Goal: Task Accomplishment & Management: Complete application form

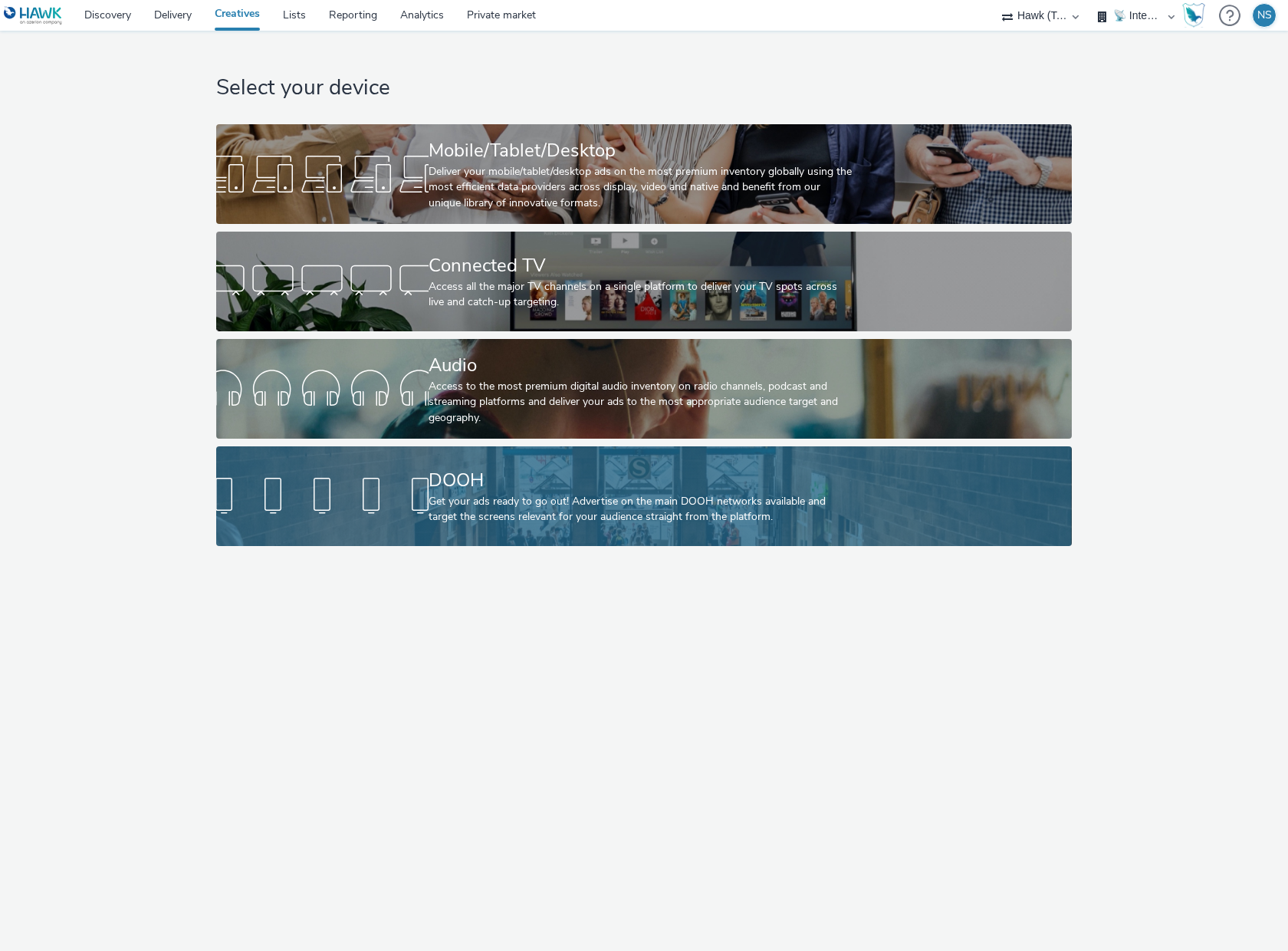
click at [500, 488] on div "DOOH" at bounding box center [641, 479] width 424 height 27
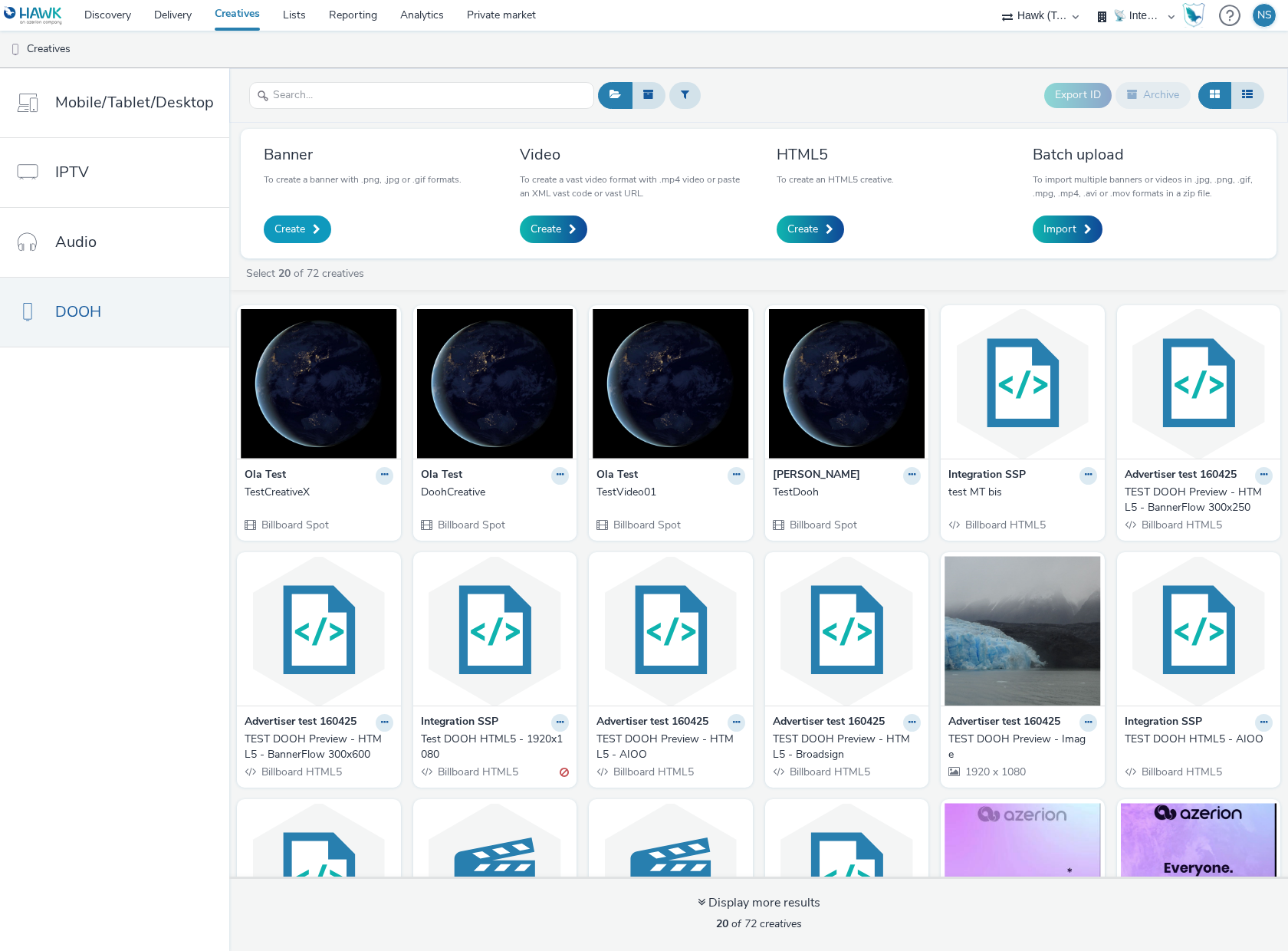
click at [292, 225] on span "Create" at bounding box center [290, 229] width 31 height 15
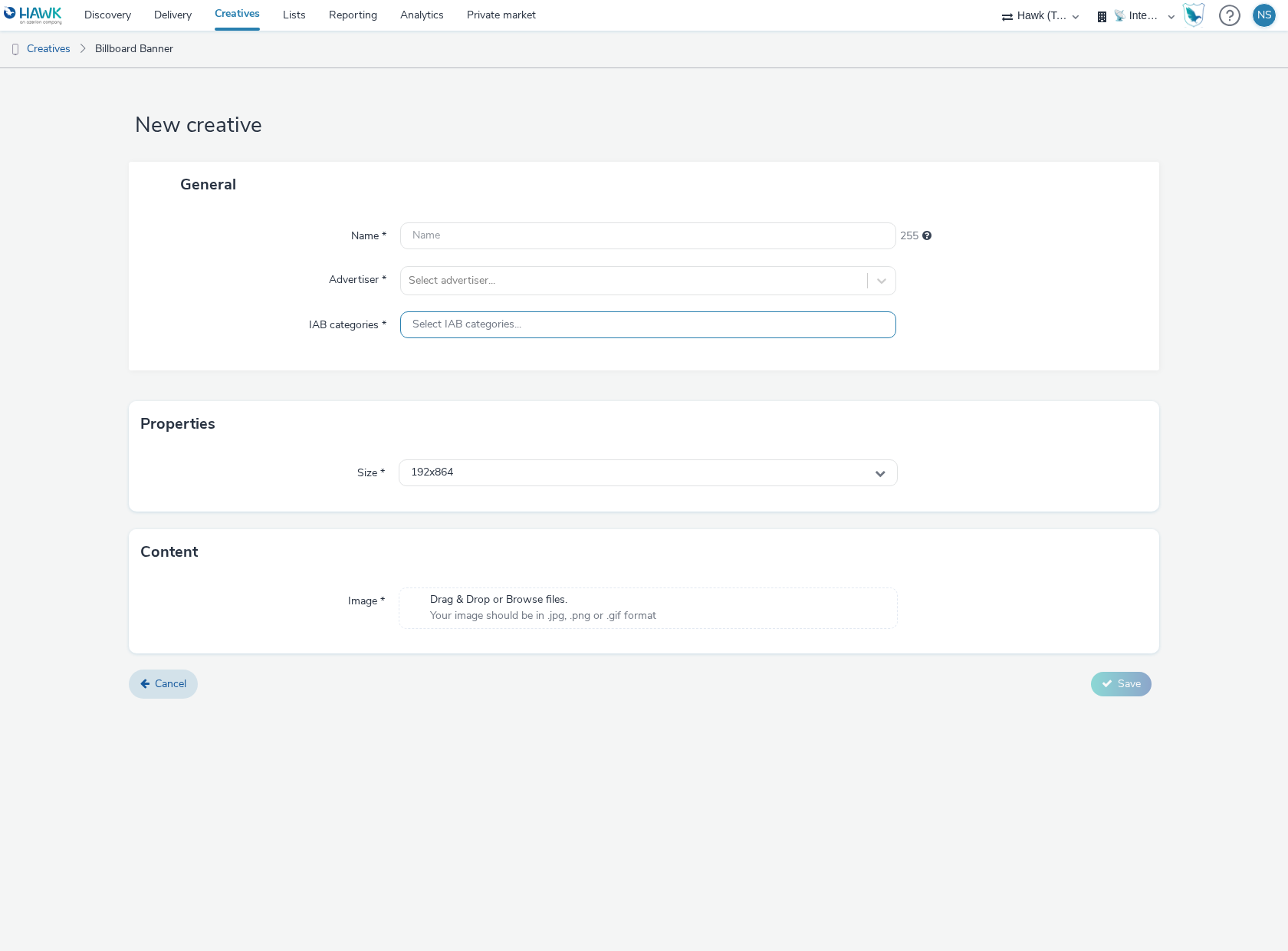
click at [473, 326] on span "Select IAB categories..." at bounding box center [467, 324] width 109 height 13
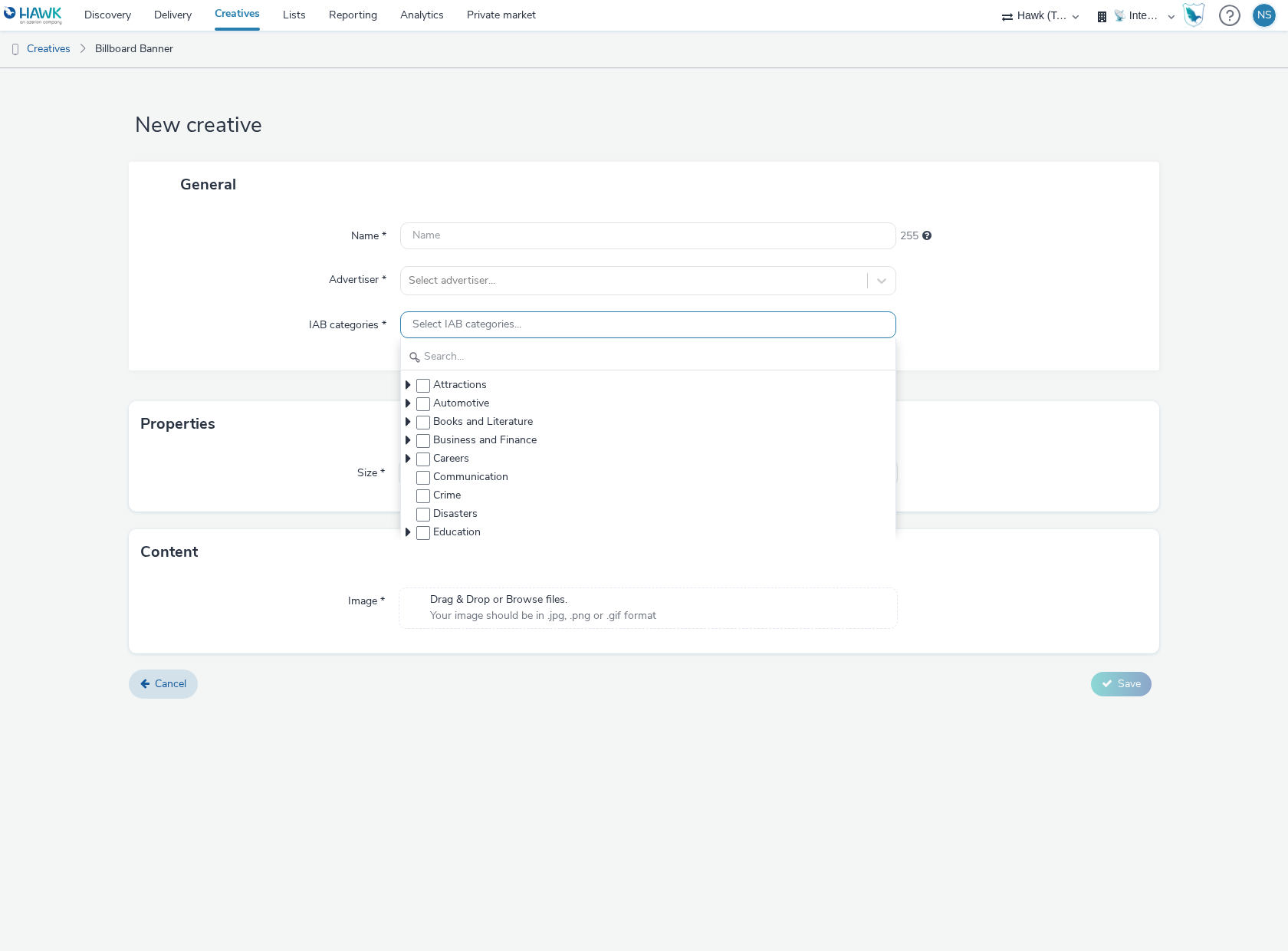
click at [473, 326] on span "Select IAB categories..." at bounding box center [467, 324] width 109 height 13
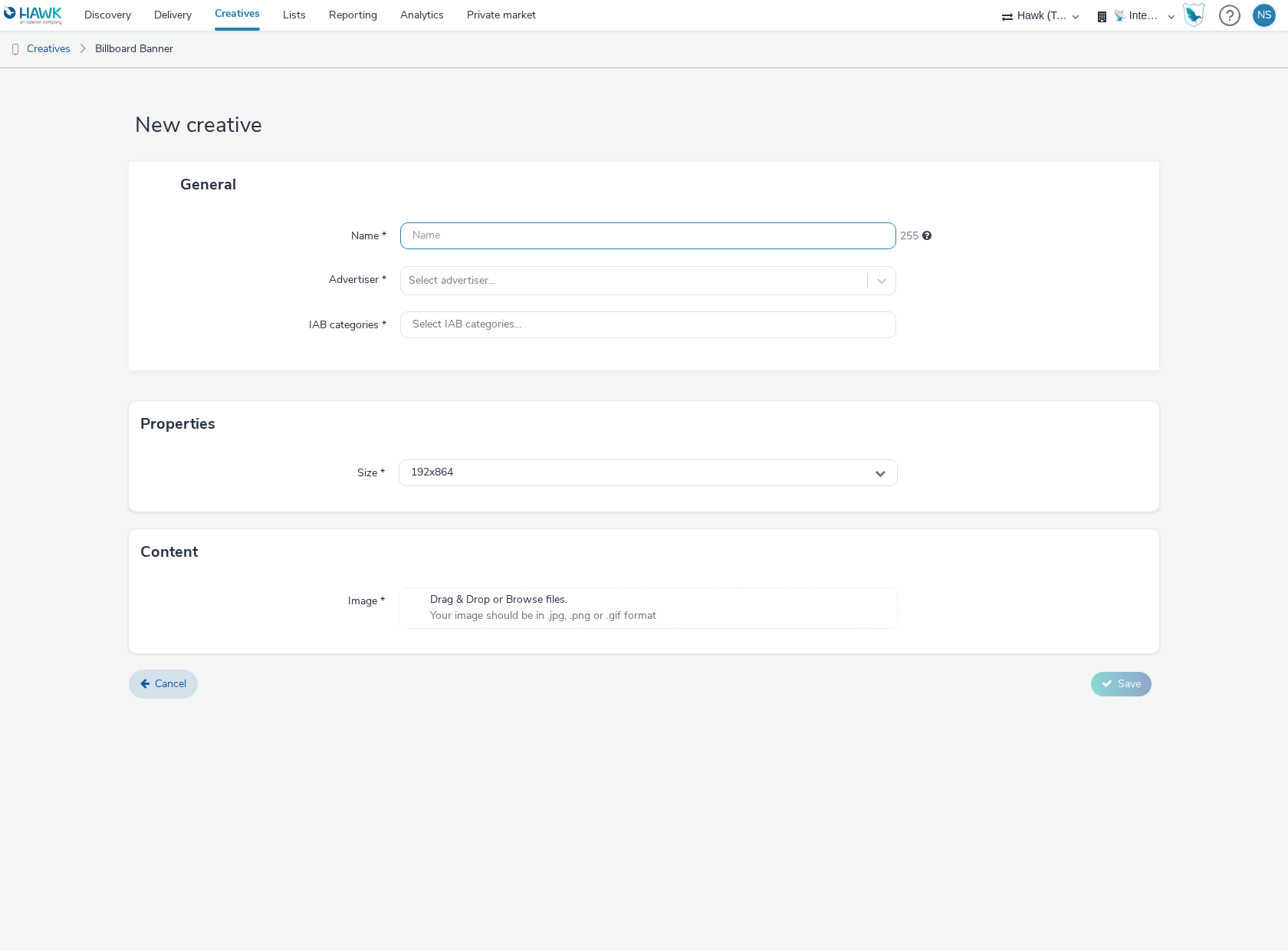
click at [443, 237] on input "text" at bounding box center [648, 235] width 496 height 27
click at [410, 208] on div "Name * 255 Advertiser * Select advertiser... IAB categories * Select IAB catego…" at bounding box center [644, 289] width 1030 height 163
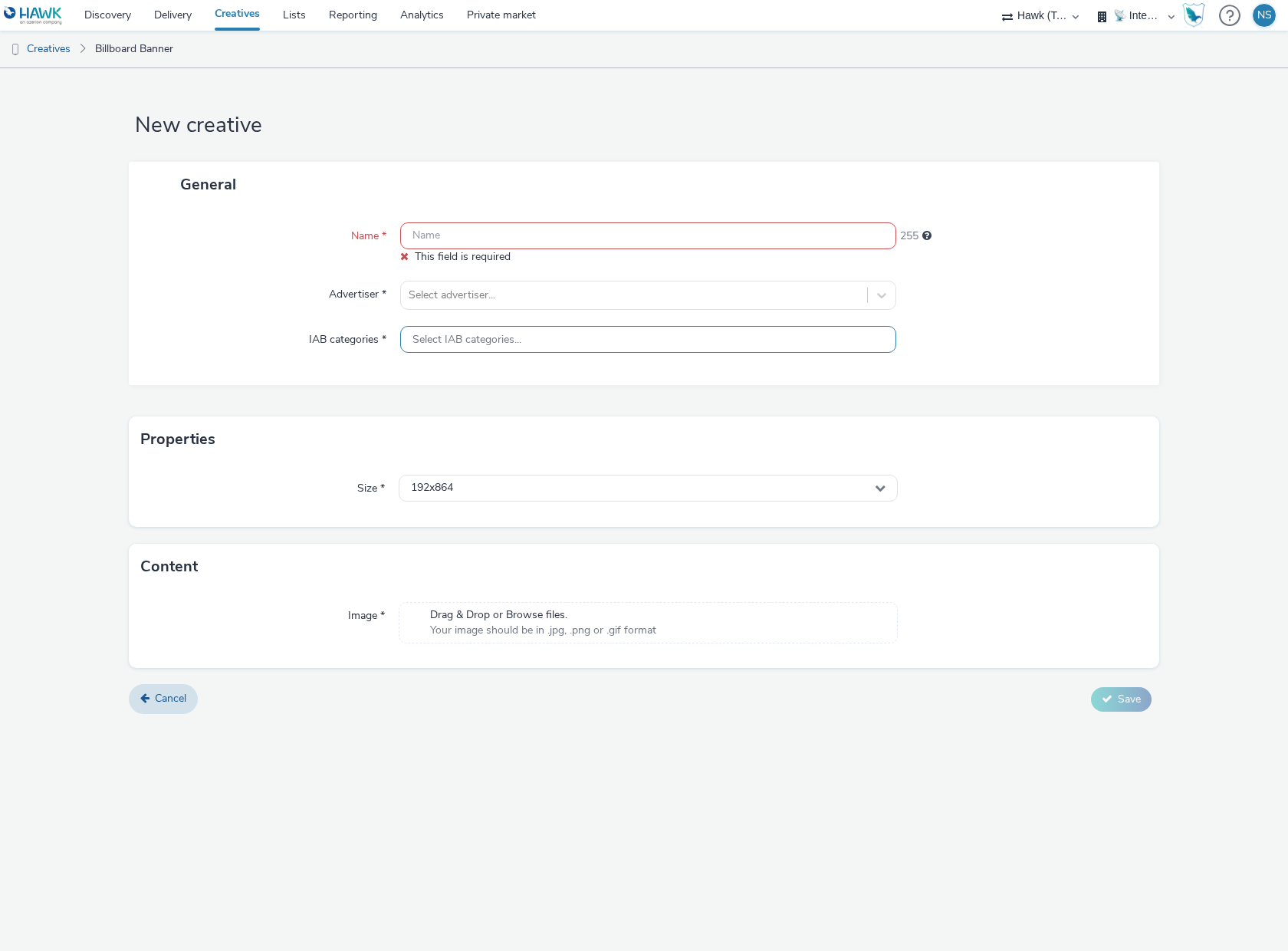
click at [458, 333] on span "Select IAB categories..." at bounding box center [467, 339] width 109 height 13
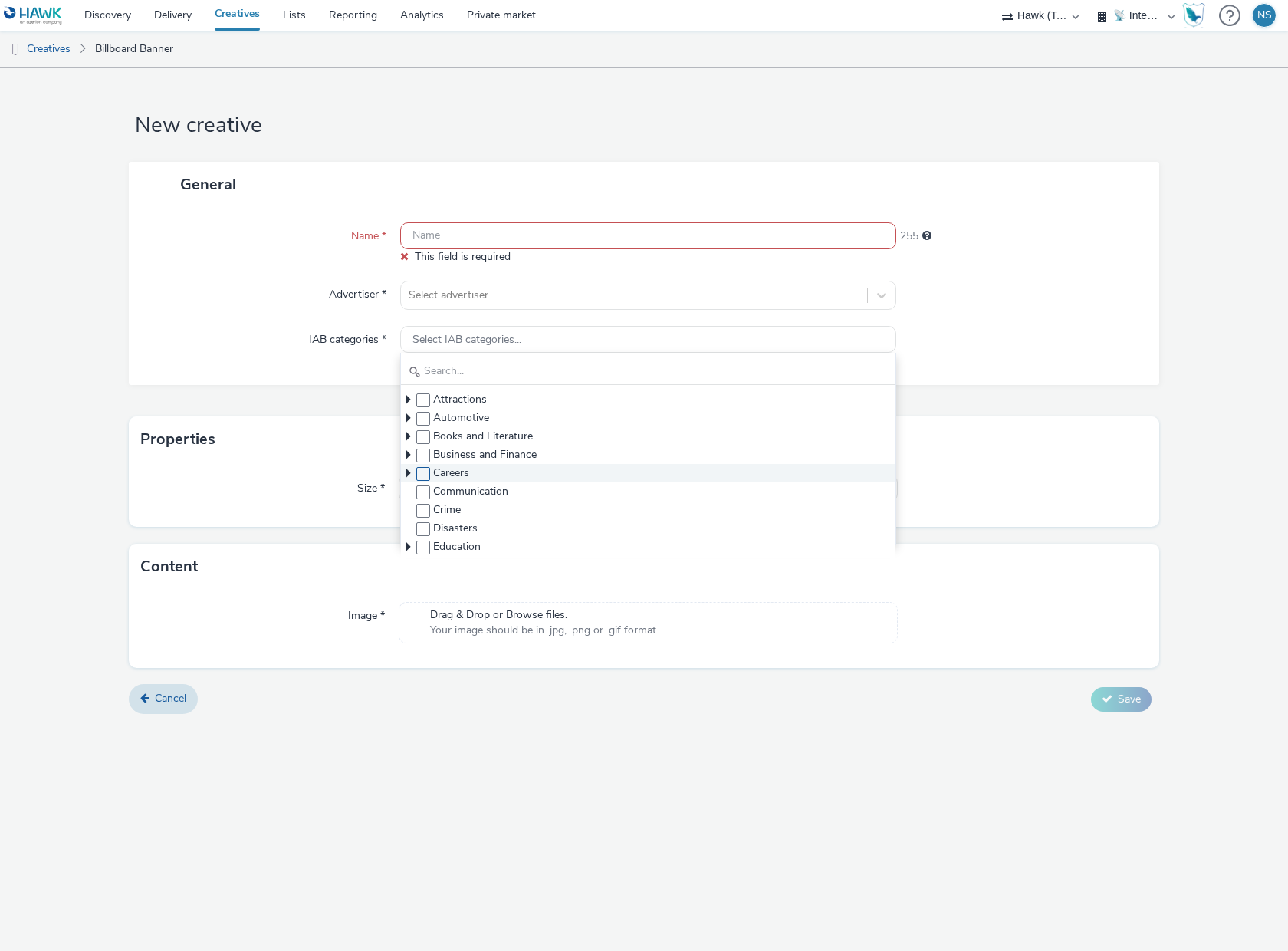
click at [428, 468] on span at bounding box center [424, 473] width 14 height 14
checkbox input "true"
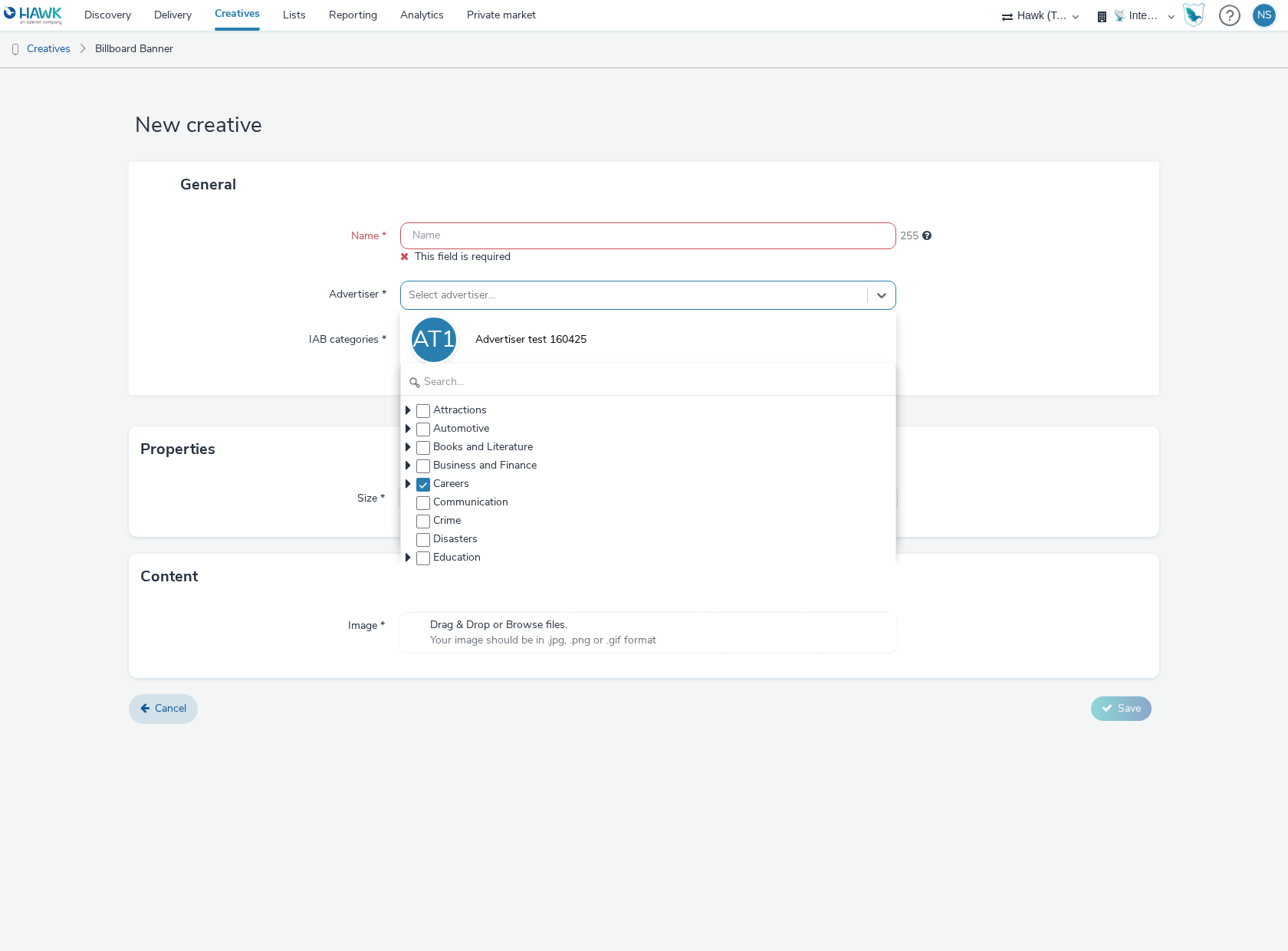
click at [459, 282] on div "Select advertiser..." at bounding box center [648, 296] width 496 height 29
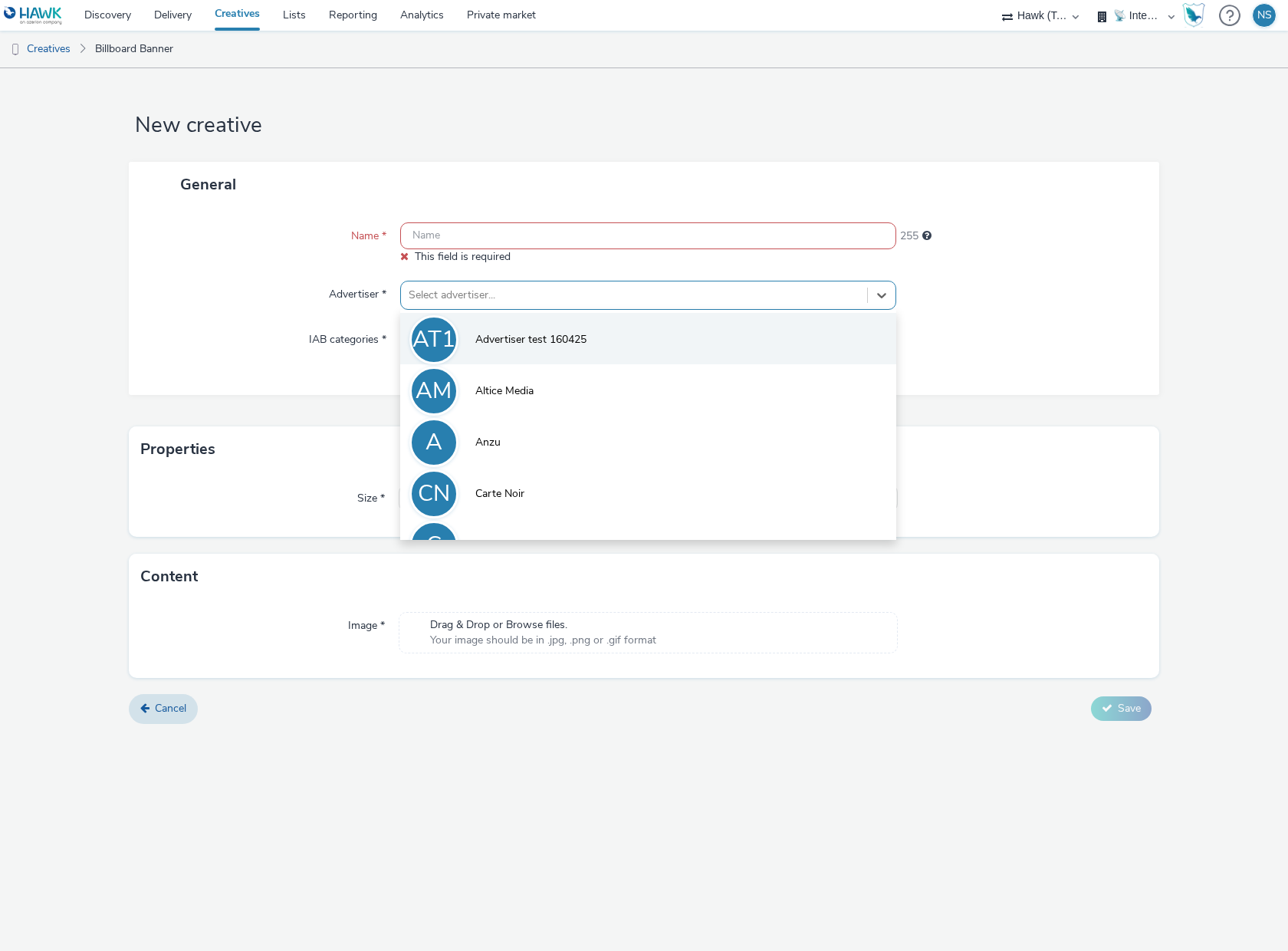
click at [477, 346] on span "Advertiser test 160425" at bounding box center [530, 339] width 111 height 15
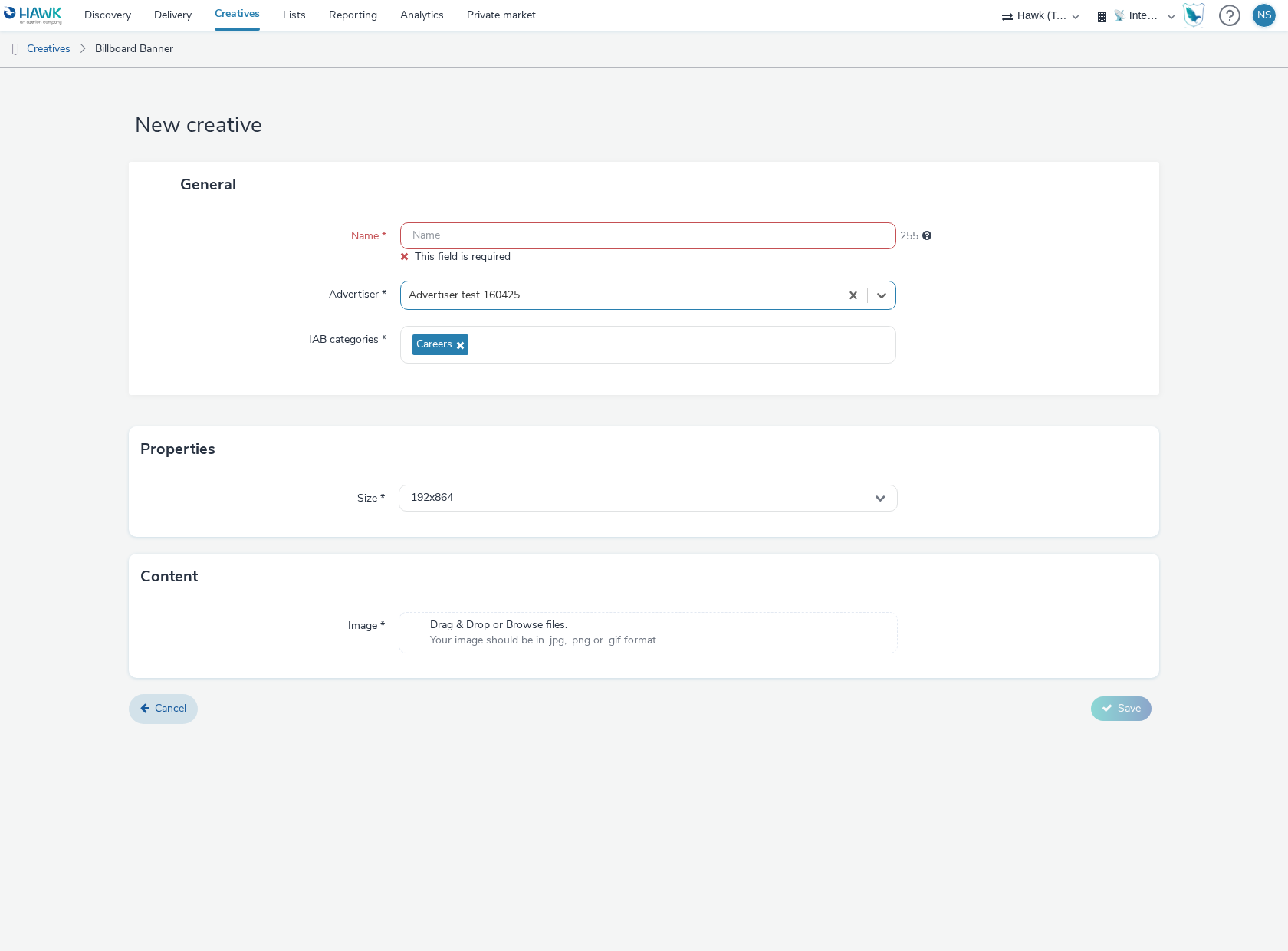
click at [504, 290] on div at bounding box center [620, 295] width 424 height 18
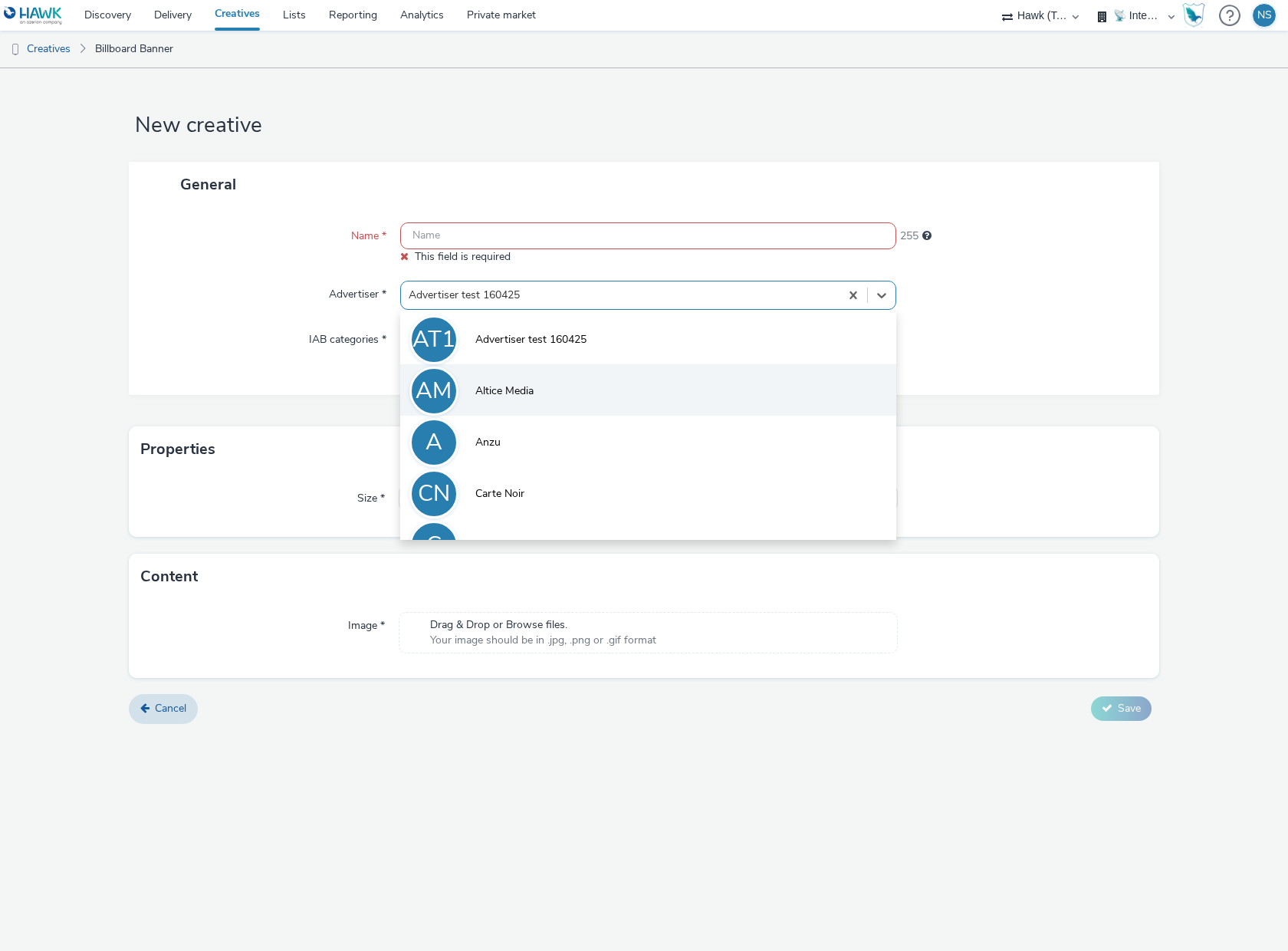
click at [498, 376] on li "AM Altice Media" at bounding box center [648, 390] width 496 height 52
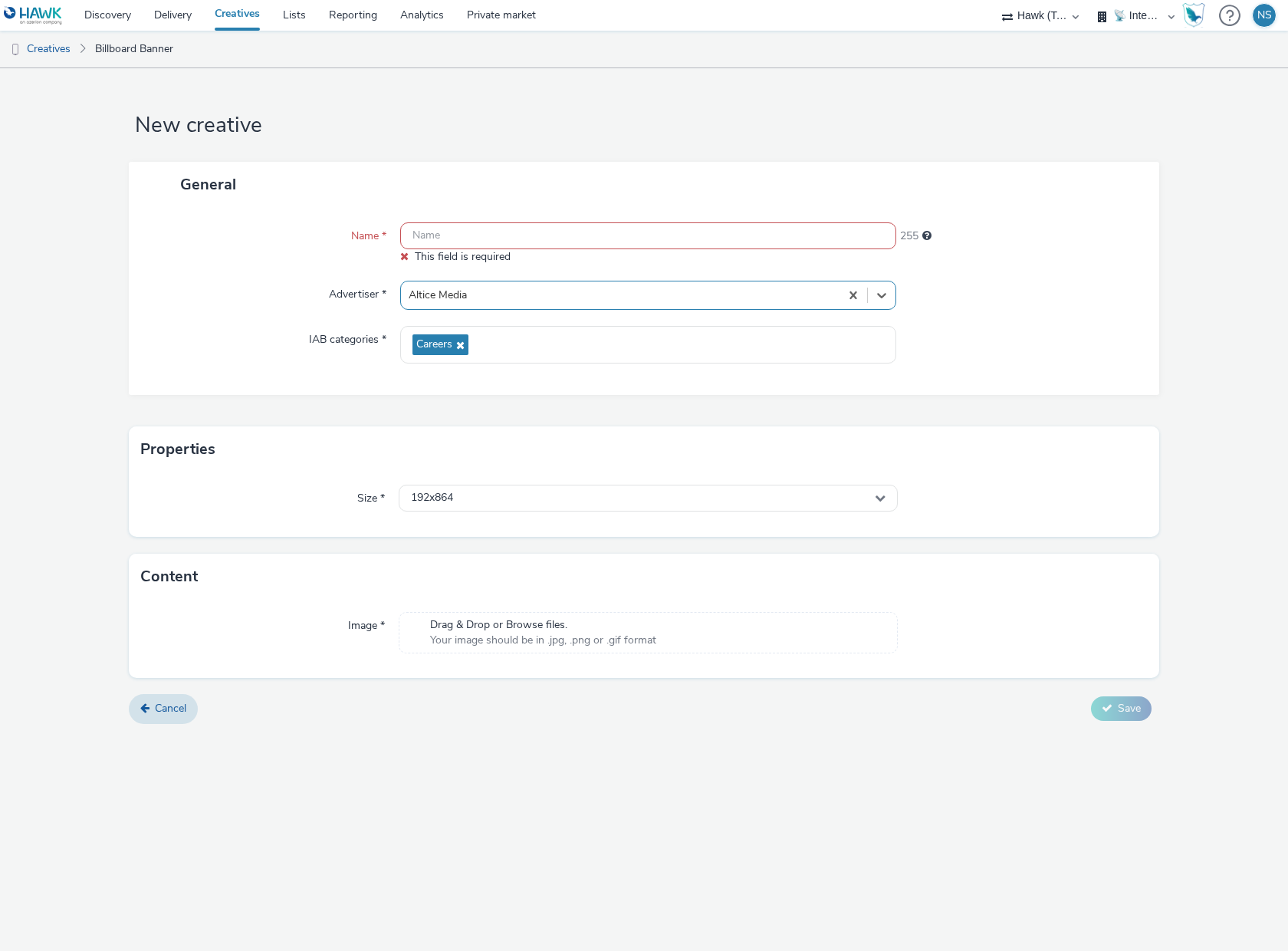
click at [493, 296] on div at bounding box center [620, 295] width 424 height 18
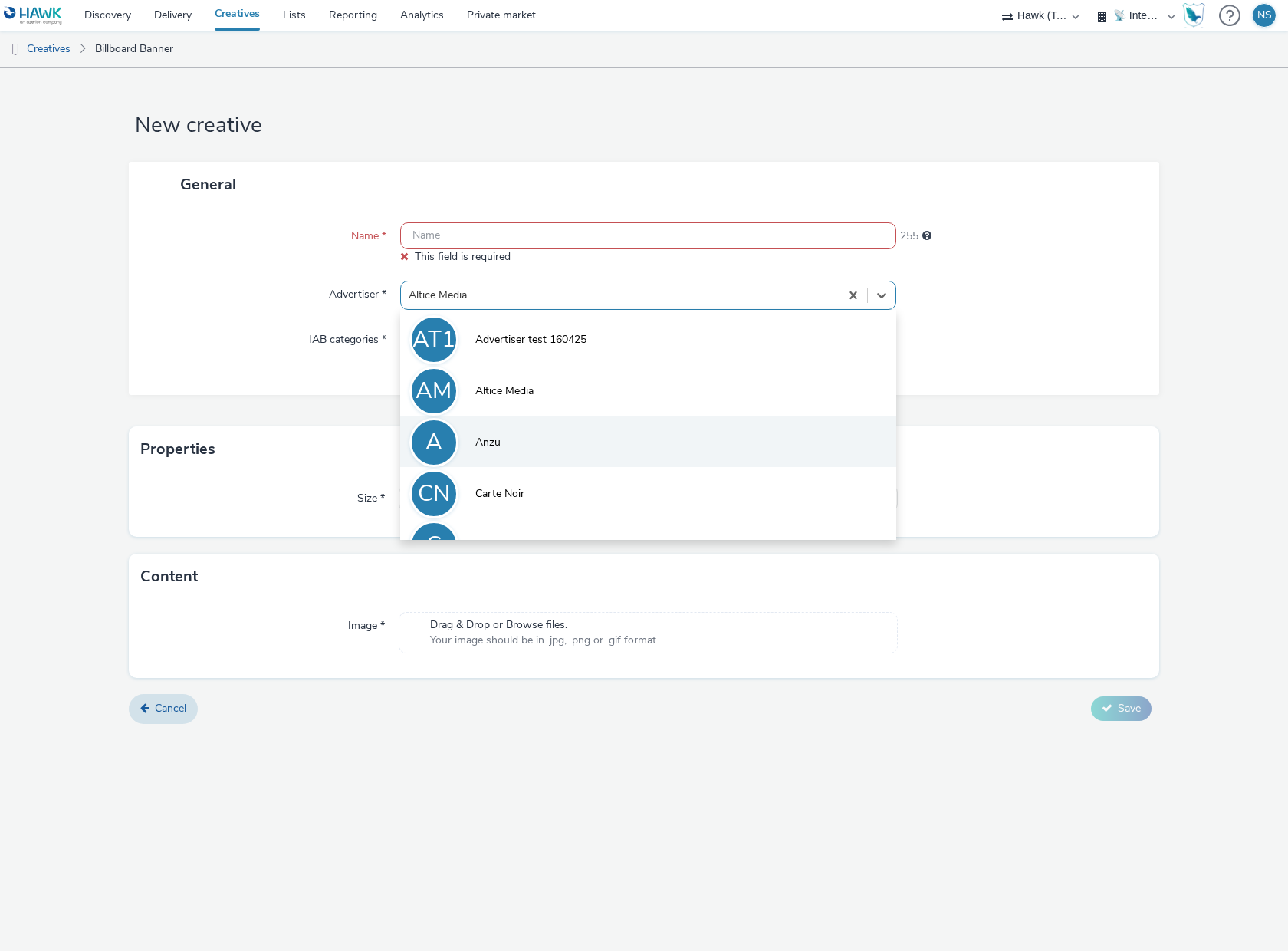
click at [492, 447] on span "Anzu" at bounding box center [487, 442] width 25 height 15
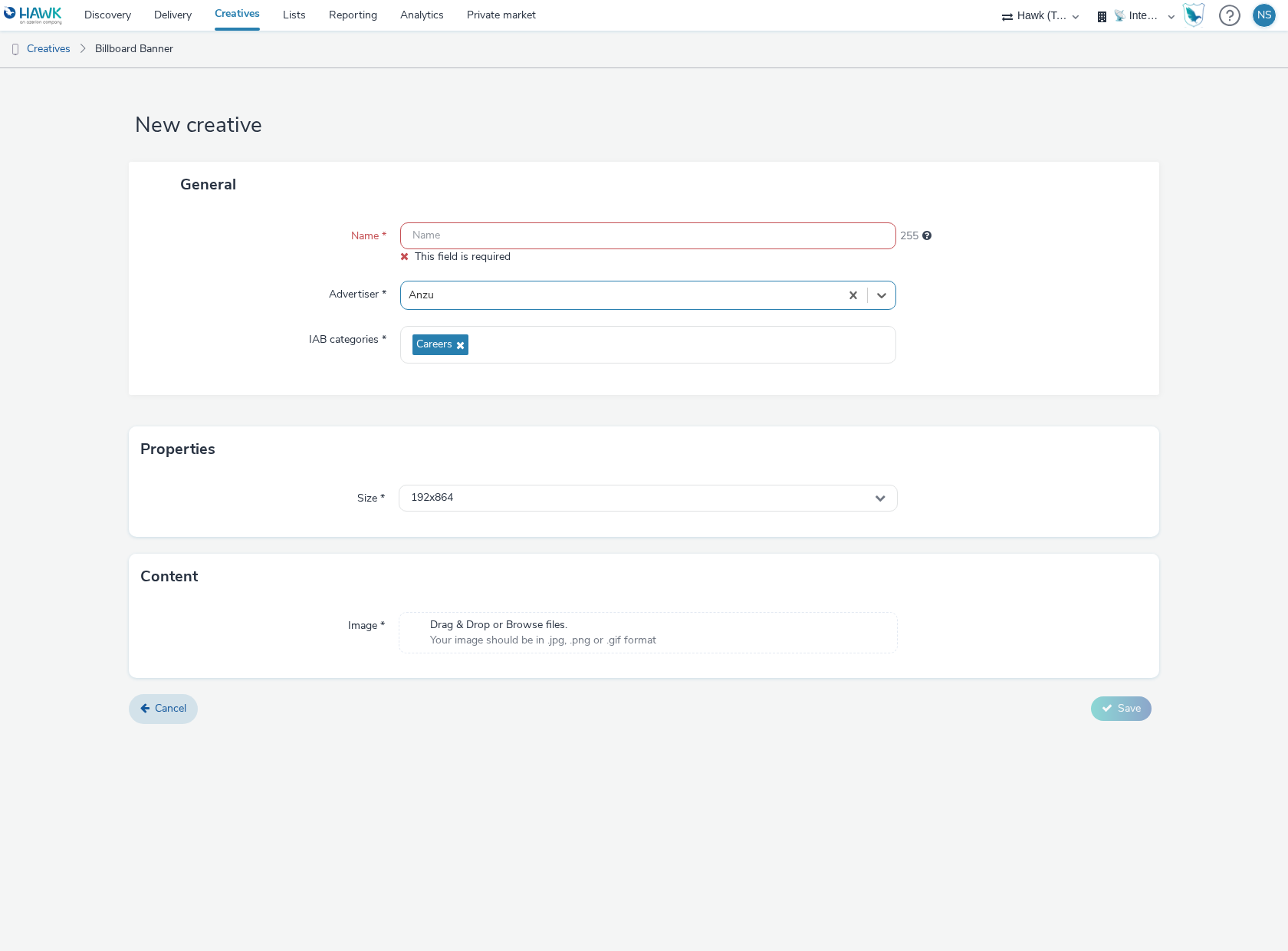
click at [1133, 13] on select "📡 Integration tests 🤖 Automatic tests" at bounding box center [1136, 15] width 92 height 31
click at [329, 143] on form "New creative General Name * This field is required 255 Advertiser * Anzu IAB ca…" at bounding box center [644, 401] width 1288 height 667
click at [175, 705] on span "Cancel" at bounding box center [170, 708] width 32 height 15
